Goal: Information Seeking & Learning: Learn about a topic

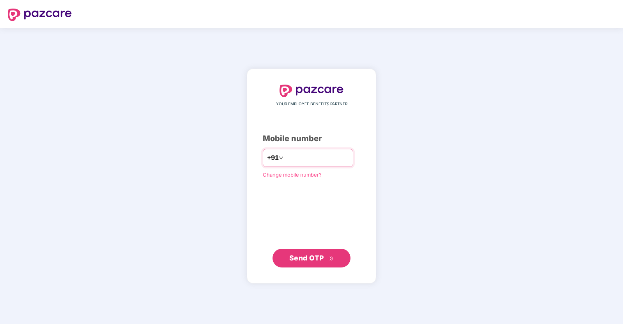
click at [310, 157] on input "number" at bounding box center [317, 158] width 64 height 12
type input "**********"
click at [312, 255] on span "Send OTP" at bounding box center [306, 258] width 35 height 8
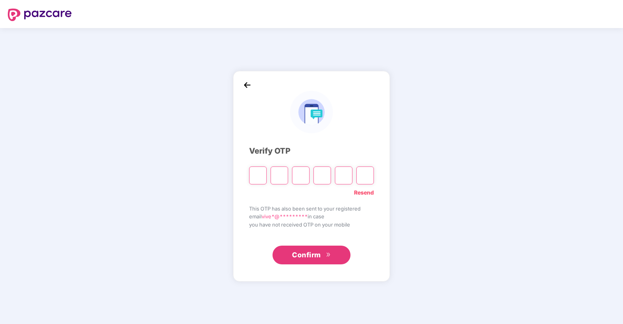
type input "*"
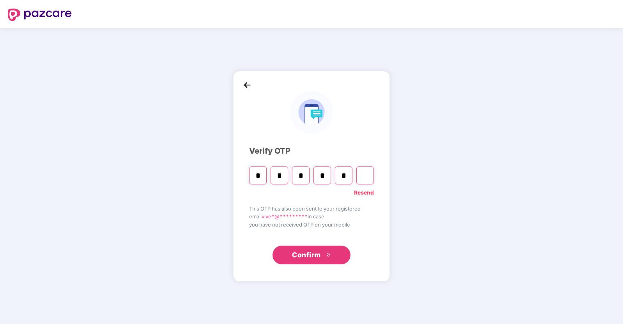
type input "*"
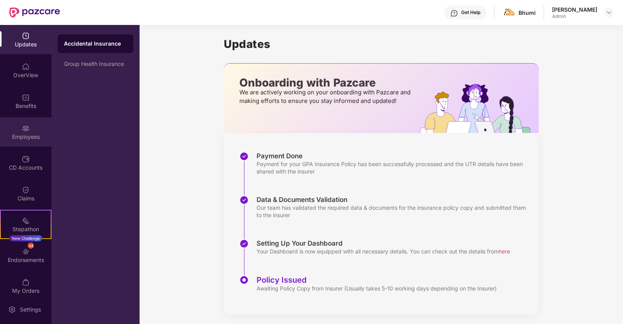
click at [28, 133] on div "Employees" at bounding box center [25, 137] width 51 height 8
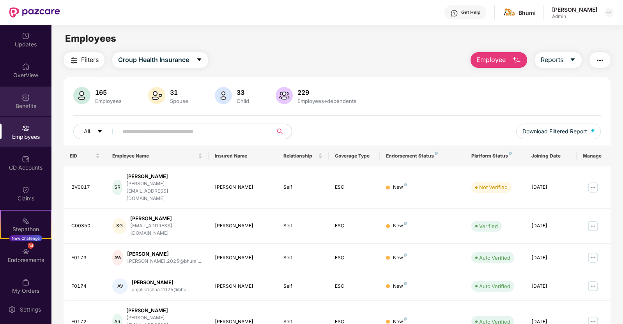
click at [24, 100] on img at bounding box center [26, 98] width 8 height 8
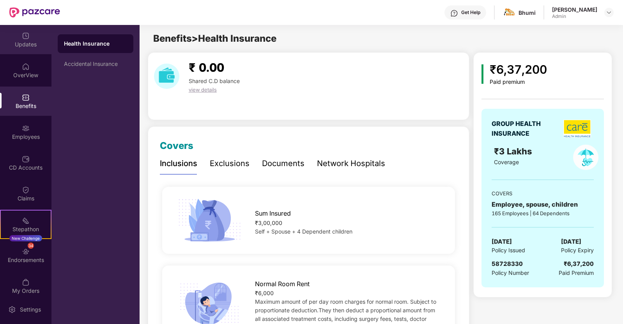
click at [25, 39] on img at bounding box center [26, 36] width 8 height 8
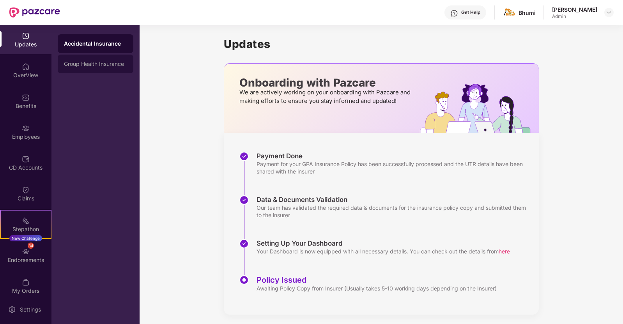
click at [89, 67] on div "Group Health Insurance" at bounding box center [95, 64] width 63 height 6
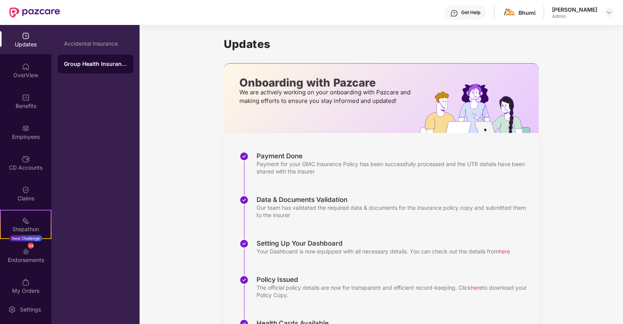
click at [466, 226] on div "Data & Documents Validation Our team has validated the required data & document…" at bounding box center [389, 217] width 300 height 44
click at [32, 284] on div "My Orders" at bounding box center [25, 285] width 51 height 29
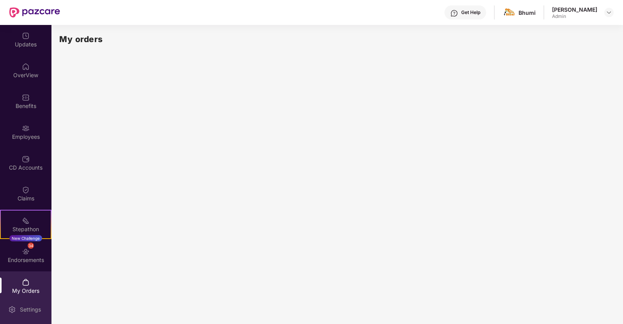
click at [32, 305] on div "Settings" at bounding box center [25, 309] width 51 height 29
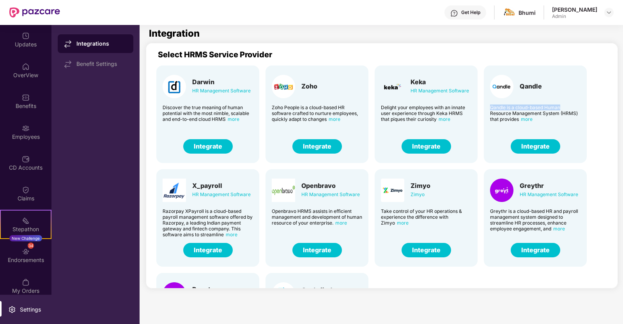
scroll to position [0, 6]
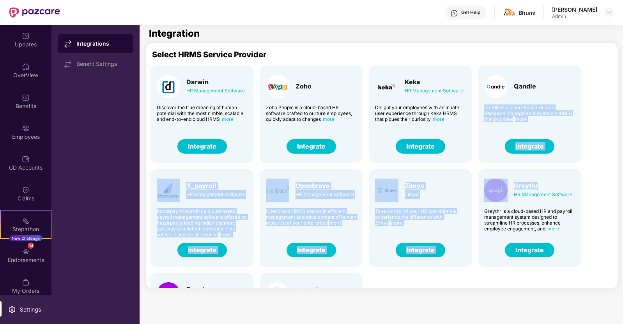
drag, startPoint x: 617, startPoint y: 96, endPoint x: 619, endPoint y: 172, distance: 76.5
click at [619, 172] on main "Integration Select HRMS Service Provider Darwin HR Management Software Discover…" at bounding box center [382, 174] width 484 height 299
click at [608, 153] on div "Darwin HR Management Software Discover the true meaning of human potential with…" at bounding box center [377, 214] width 466 height 311
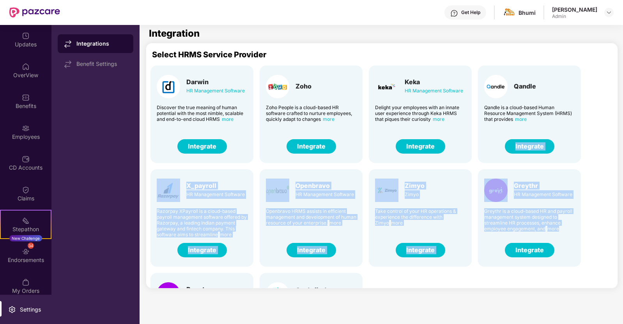
drag, startPoint x: 617, startPoint y: 124, endPoint x: 621, endPoint y: 227, distance: 103.0
click at [621, 227] on main "Integration Select HRMS Service Provider Darwin HR Management Software Discover…" at bounding box center [382, 174] width 484 height 299
drag, startPoint x: 616, startPoint y: 216, endPoint x: 603, endPoint y: 183, distance: 35.0
click at [615, 215] on div "Select HRMS Service Provider Darwin HR Management Software Discover the true me…" at bounding box center [382, 166] width 472 height 246
click at [599, 168] on div "Darwin HR Management Software Discover the true meaning of human potential with…" at bounding box center [377, 214] width 466 height 311
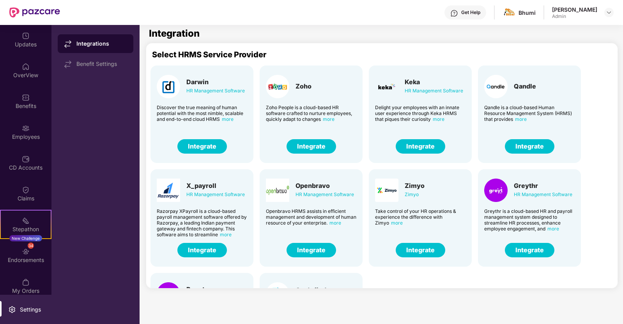
scroll to position [25, 0]
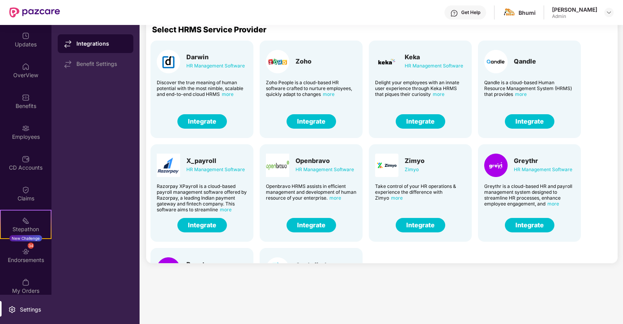
click at [588, 171] on div "Darwin HR Management Software Discover the true meaning of human potential with…" at bounding box center [377, 189] width 466 height 311
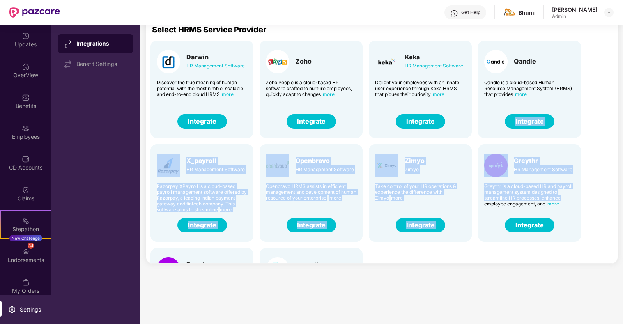
drag, startPoint x: 583, startPoint y: 199, endPoint x: 585, endPoint y: 138, distance: 61.2
click at [585, 138] on div "Darwin HR Management Software Discover the true meaning of human potential with…" at bounding box center [377, 189] width 466 height 311
click at [591, 149] on div "Darwin HR Management Software Discover the true meaning of human potential with…" at bounding box center [377, 189] width 466 height 311
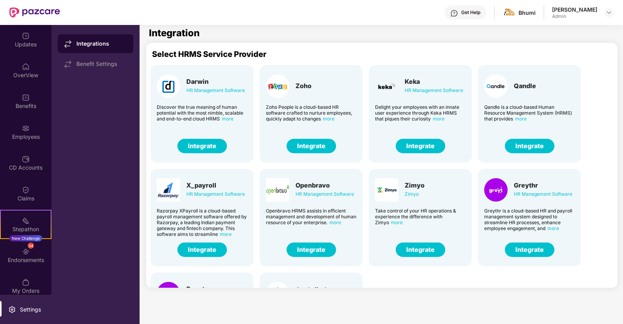
scroll to position [0, 0]
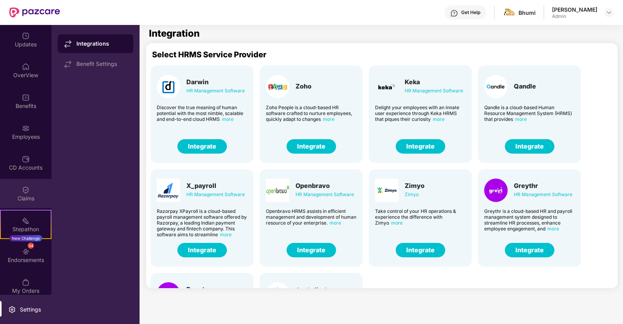
click at [22, 188] on img at bounding box center [26, 190] width 8 height 8
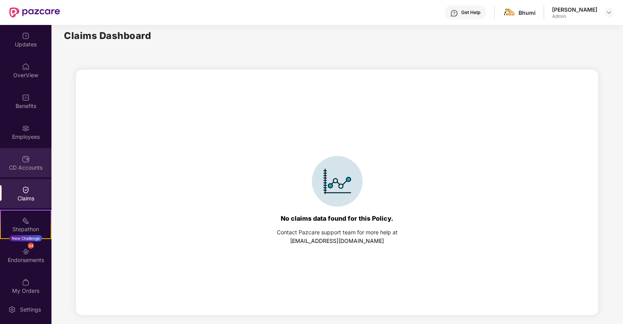
click at [24, 163] on div "CD Accounts" at bounding box center [25, 162] width 51 height 29
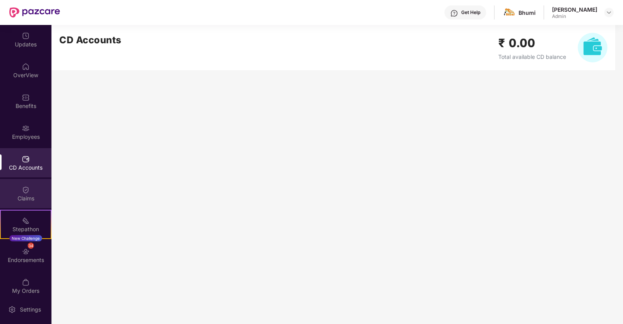
click at [29, 200] on div "Claims" at bounding box center [25, 199] width 51 height 8
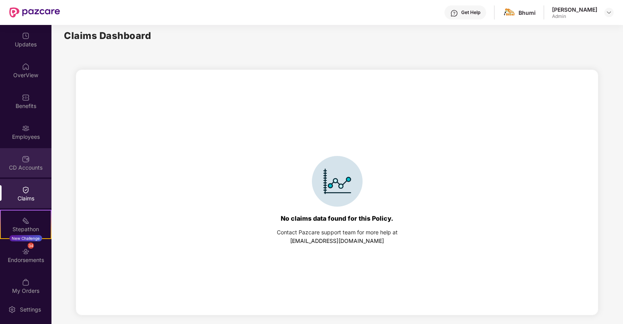
click at [32, 172] on div "CD Accounts" at bounding box center [25, 162] width 51 height 29
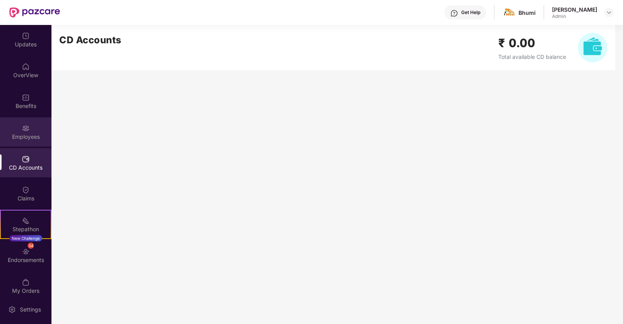
click at [31, 134] on div "Employees" at bounding box center [25, 137] width 51 height 8
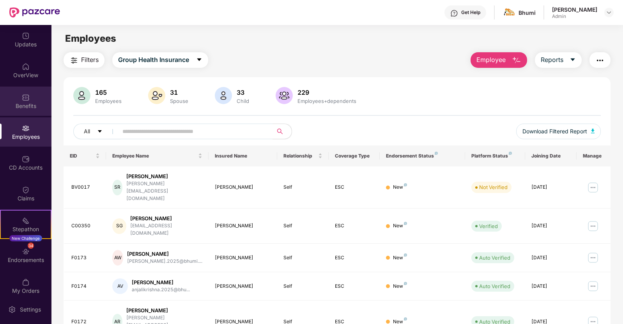
click at [29, 107] on div "Benefits" at bounding box center [25, 106] width 51 height 8
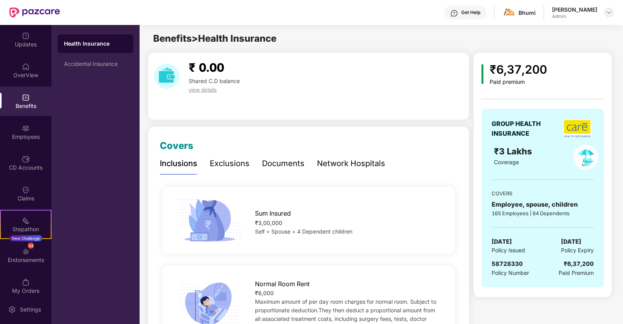
click at [607, 13] on img at bounding box center [609, 12] width 6 height 6
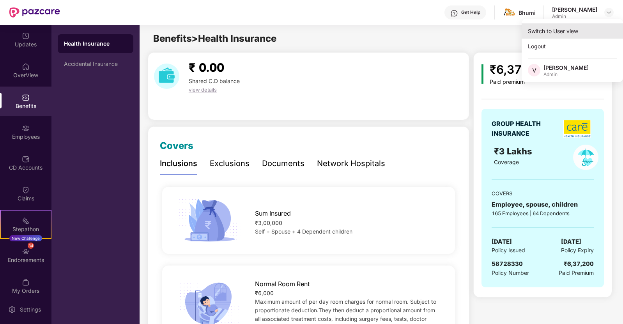
click at [547, 34] on div "Switch to User view" at bounding box center [572, 30] width 101 height 15
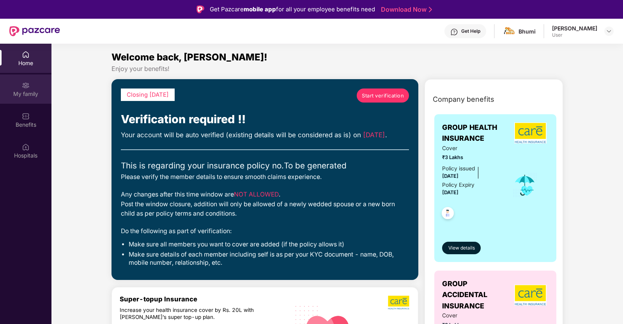
click at [34, 95] on div "My family" at bounding box center [25, 94] width 51 height 8
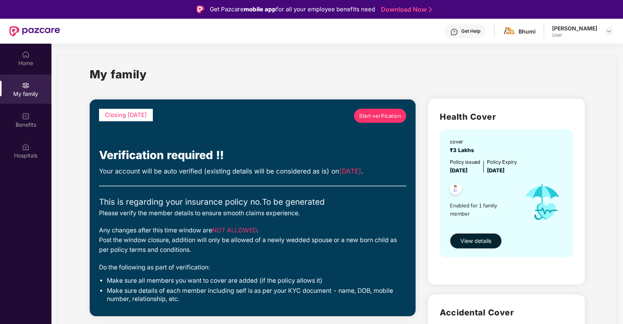
click at [597, 140] on div "My family Closing [DATE] Start verification Verification required !! Your accou…" at bounding box center [337, 285] width 559 height 459
click at [469, 243] on span "View details" at bounding box center [476, 241] width 31 height 9
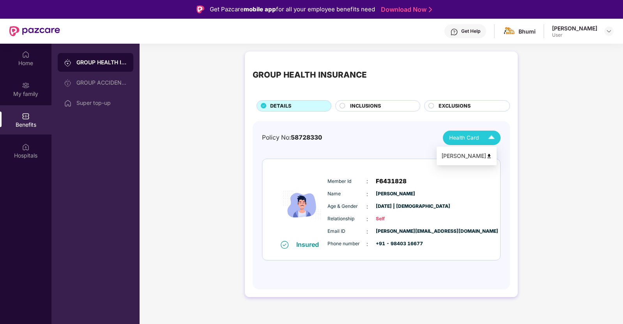
click at [478, 135] on span "Health Card" at bounding box center [464, 138] width 30 height 8
click at [481, 155] on div "[PERSON_NAME]" at bounding box center [467, 156] width 51 height 9
click at [115, 83] on div "GROUP ACCIDENTAL INSURANCE" at bounding box center [101, 83] width 51 height 6
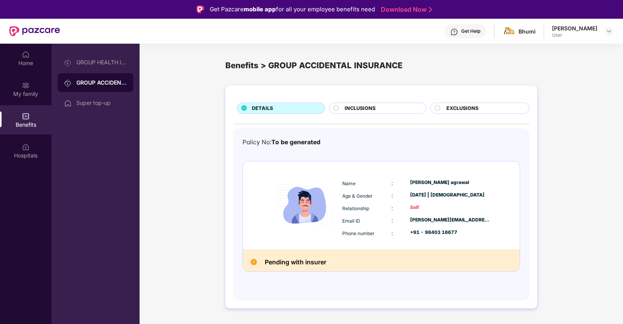
click at [387, 108] on div "INCLUSIONS" at bounding box center [382, 109] width 82 height 9
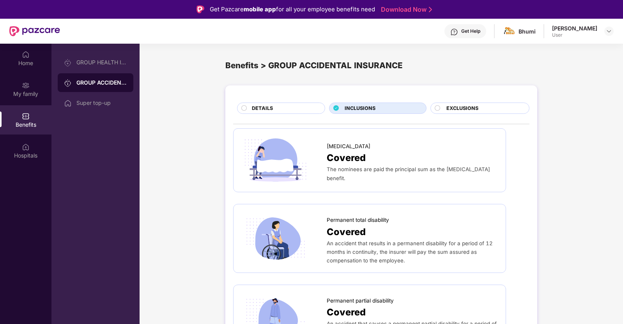
click at [455, 106] on span "EXCLUSIONS" at bounding box center [463, 109] width 32 height 8
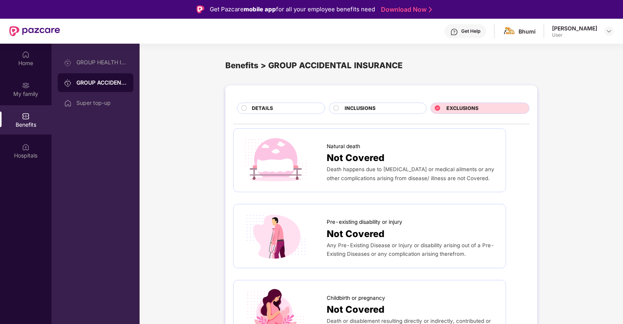
click at [348, 106] on span "INCLUSIONS" at bounding box center [360, 109] width 31 height 8
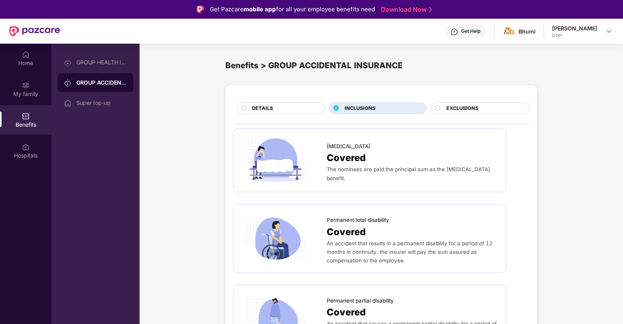
click at [538, 162] on div "DETAILS INCLUSIONS EXCLUSIONS [MEDICAL_DATA] Covered The nominees are paid the …" at bounding box center [382, 271] width 484 height 379
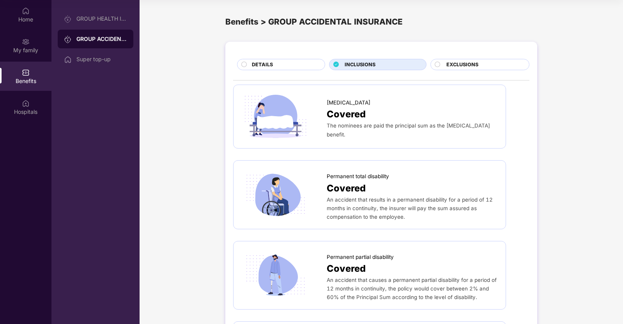
click at [285, 62] on div "DETAILS" at bounding box center [284, 65] width 73 height 9
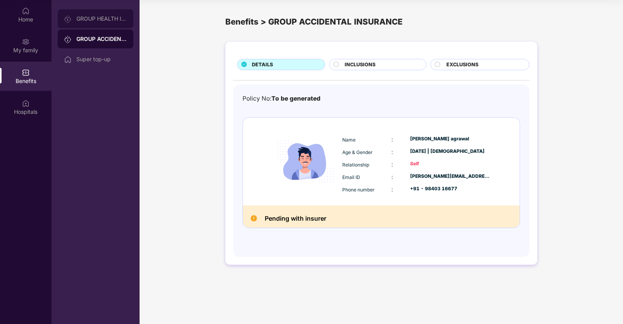
click at [108, 14] on div "GROUP HEALTH INSURANCE" at bounding box center [96, 18] width 76 height 19
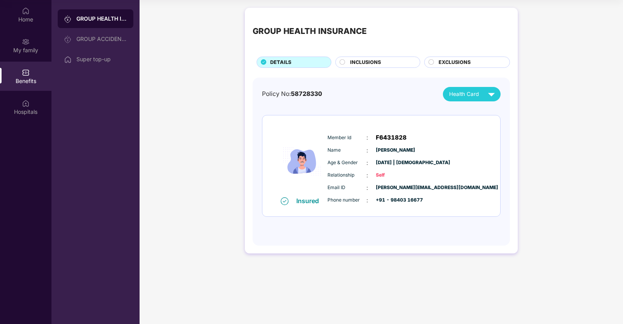
click at [379, 74] on div "GROUP HEALTH INSURANCE DETAILS INCLUSIONS EXCLUSIONS Policy No: 58728330 Health…" at bounding box center [381, 131] width 273 height 246
click at [378, 63] on span "INCLUSIONS" at bounding box center [365, 63] width 31 height 8
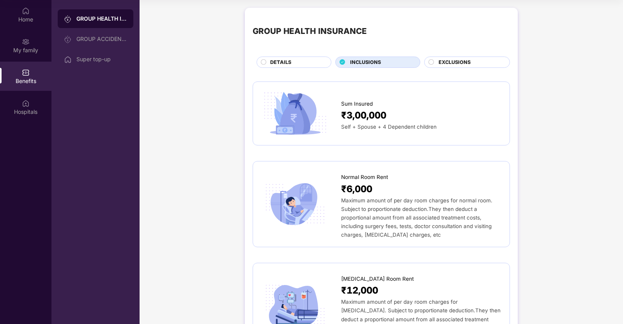
click at [485, 123] on div "Self + Spouse + 4 Dependent children" at bounding box center [421, 126] width 161 height 9
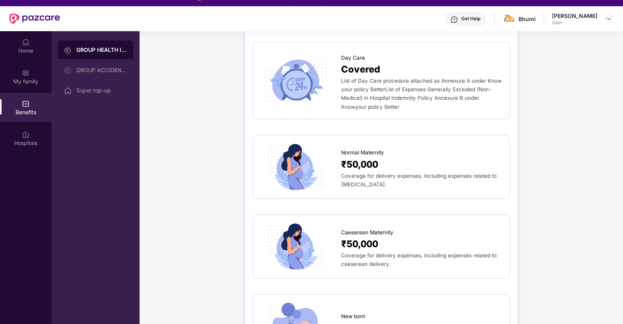
scroll to position [0, 0]
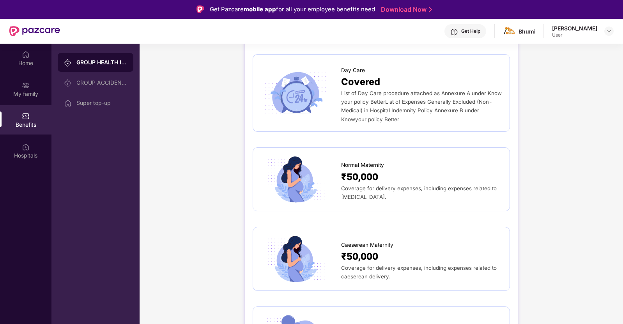
click at [582, 170] on div "GROUP HEALTH INSURANCE DETAILS INCLUSIONS EXCLUSIONS Sum Insured ₹3,00,000 Self…" at bounding box center [382, 125] width 484 height 1715
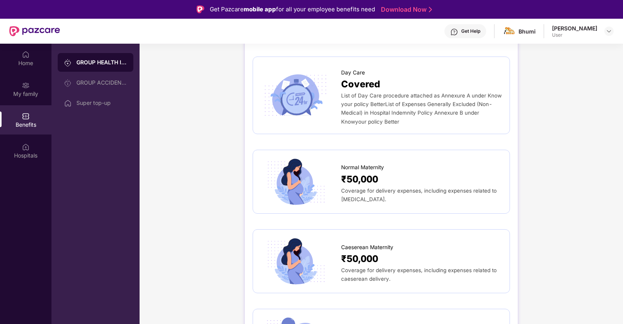
click at [579, 291] on div "GROUP HEALTH INSURANCE DETAILS INCLUSIONS EXCLUSIONS Sum Insured ₹3,00,000 Self…" at bounding box center [382, 127] width 484 height 1715
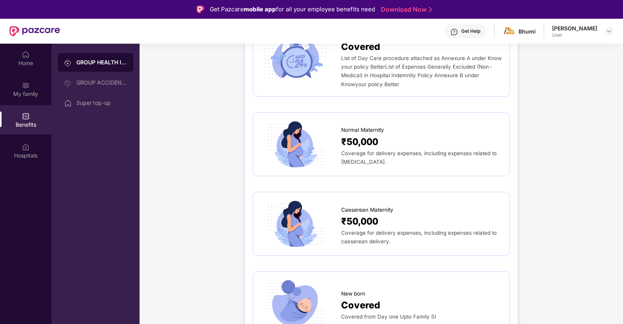
scroll to position [819, 0]
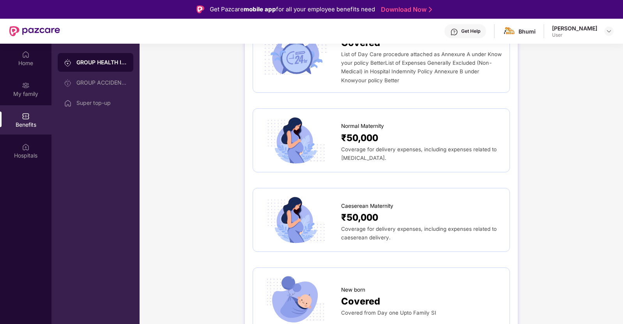
drag, startPoint x: 579, startPoint y: 291, endPoint x: 610, endPoint y: 270, distance: 38.4
click at [610, 270] on div "GROUP HEALTH INSURANCE DETAILS INCLUSIONS EXCLUSIONS Sum Insured ₹3,00,000 Self…" at bounding box center [382, 86] width 484 height 1715
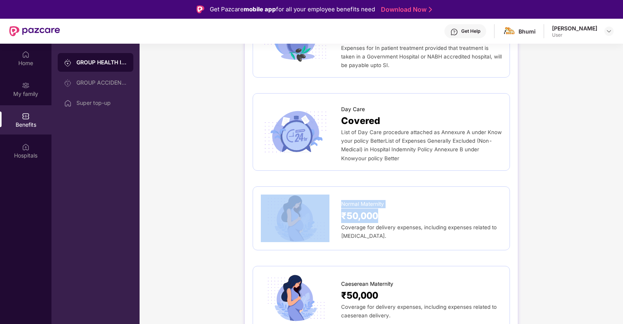
drag, startPoint x: 622, startPoint y: 214, endPoint x: 624, endPoint y: 157, distance: 57.0
click at [623, 157] on html "Get Pazcare mobile app for all your employee benefits need Download Now Get Hel…" at bounding box center [311, 162] width 623 height 324
click at [596, 191] on div "GROUP HEALTH INSURANCE DETAILS INCLUSIONS EXCLUSIONS Sum Insured ₹3,00,000 Self…" at bounding box center [382, 164] width 484 height 1715
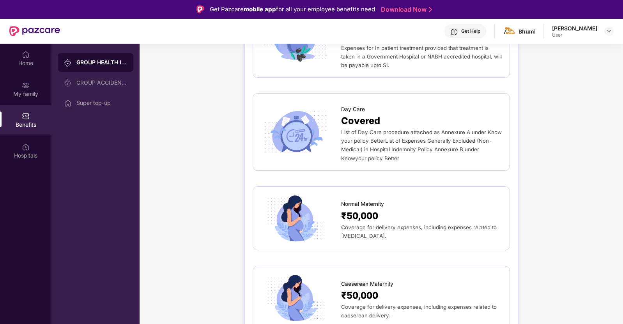
drag, startPoint x: 618, startPoint y: 80, endPoint x: 598, endPoint y: 92, distance: 22.9
click at [612, 87] on div "GROUP HEALTH INSURANCE DETAILS INCLUSIONS EXCLUSIONS Sum Insured ₹3,00,000 Self…" at bounding box center [382, 164] width 484 height 1715
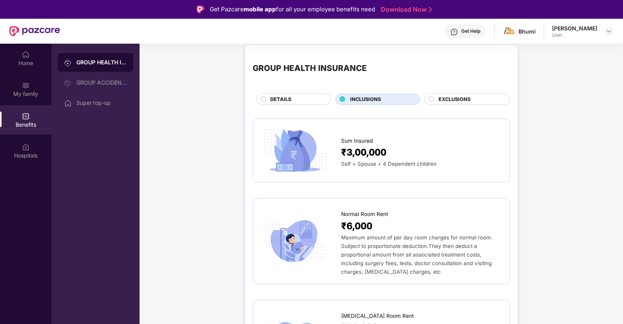
scroll to position [0, 0]
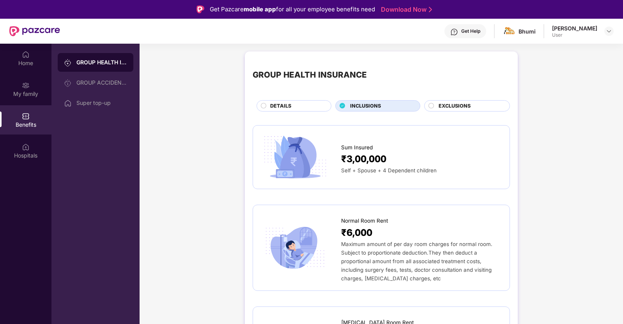
click at [459, 106] on span "EXCLUSIONS" at bounding box center [455, 106] width 32 height 8
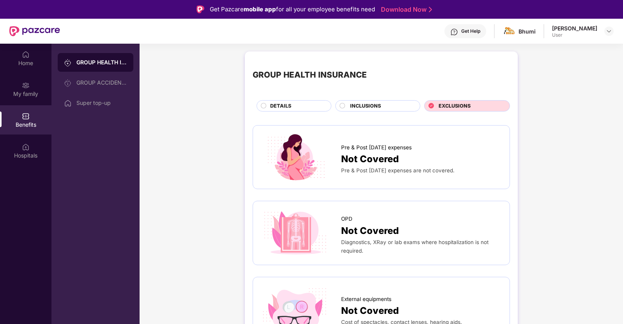
click at [282, 106] on span "DETAILS" at bounding box center [280, 106] width 21 height 8
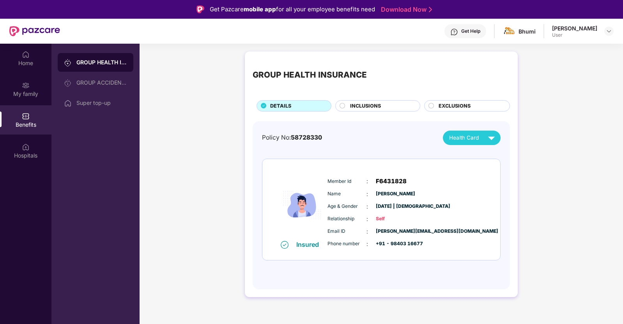
click at [188, 122] on div "GROUP HEALTH INSURANCE DETAILS INCLUSIONS EXCLUSIONS Policy No: 58728330 Health…" at bounding box center [382, 178] width 484 height 261
drag, startPoint x: 213, startPoint y: 211, endPoint x: 190, endPoint y: 225, distance: 26.8
click at [205, 216] on div "GROUP HEALTH INSURANCE DETAILS INCLUSIONS EXCLUSIONS Policy No: 58728330 Health…" at bounding box center [382, 178] width 484 height 261
click at [482, 139] on div "Health Card" at bounding box center [473, 138] width 49 height 14
click at [482, 155] on div "[PERSON_NAME]" at bounding box center [467, 156] width 51 height 9
